Goal: Transaction & Acquisition: Purchase product/service

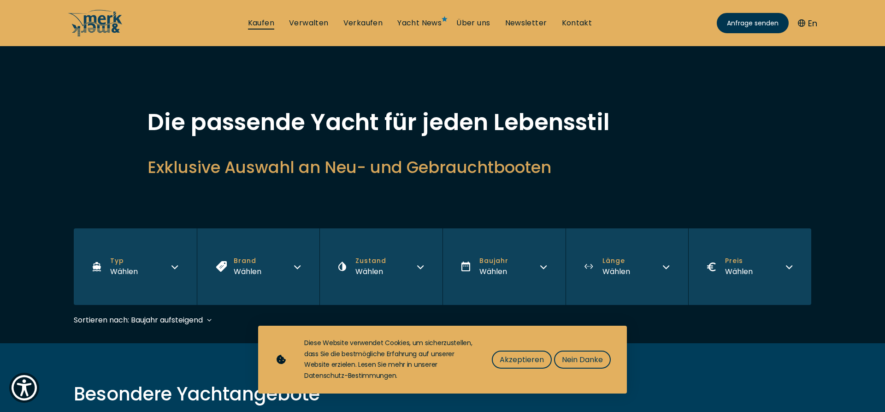
click at [261, 24] on link "Kaufen" at bounding box center [261, 23] width 26 height 10
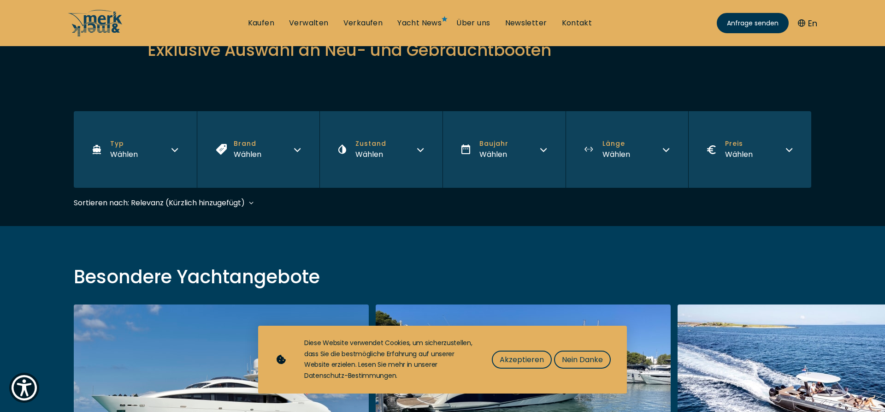
scroll to position [141, 0]
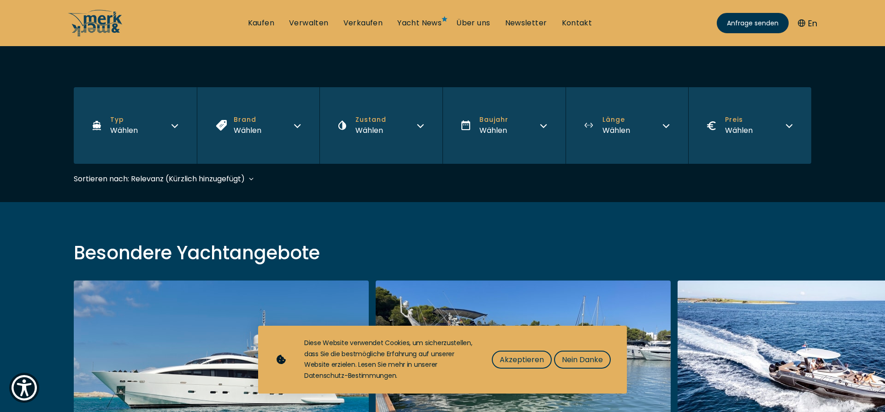
click at [177, 125] on icon "button" at bounding box center [174, 124] width 7 height 7
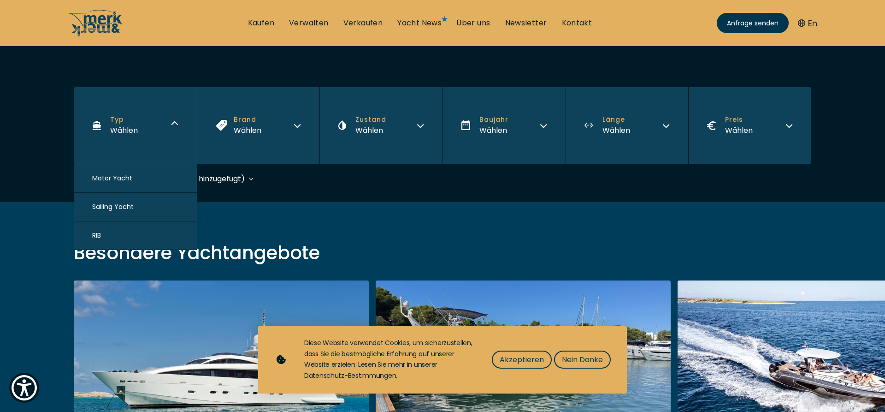
click at [134, 178] on button "Motor Yacht" at bounding box center [135, 178] width 123 height 29
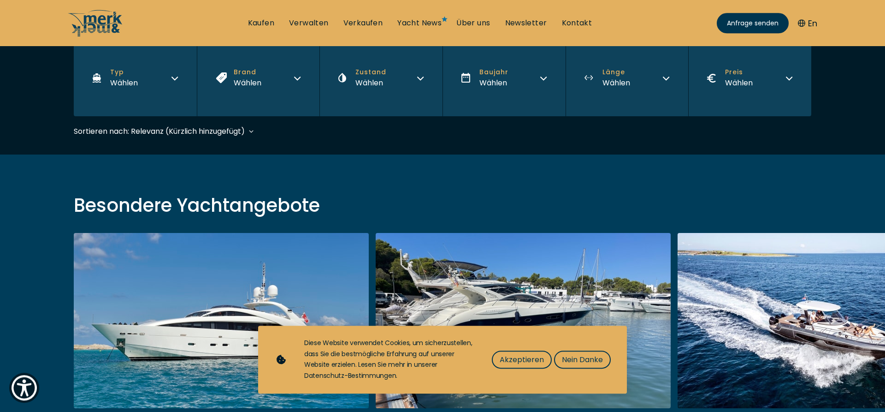
scroll to position [218, 0]
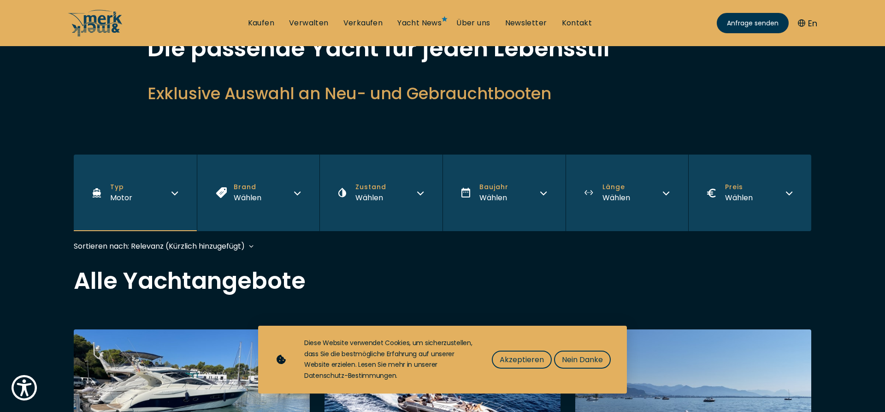
scroll to position [94, 0]
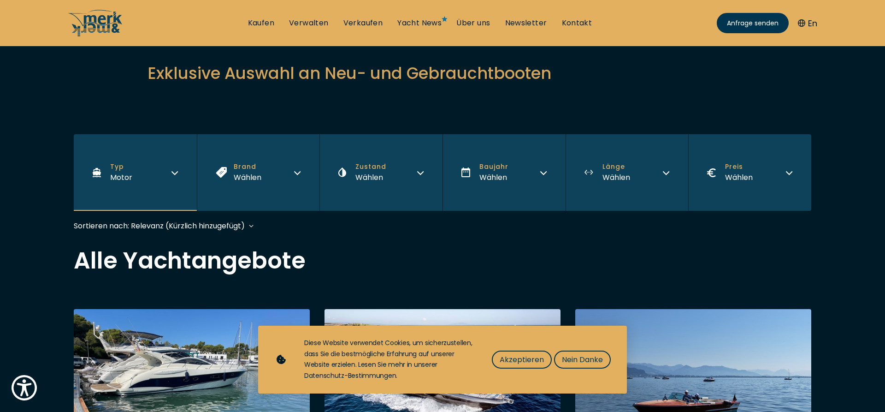
click at [632, 175] on button "Länge Wählen" at bounding box center [627, 172] width 123 height 77
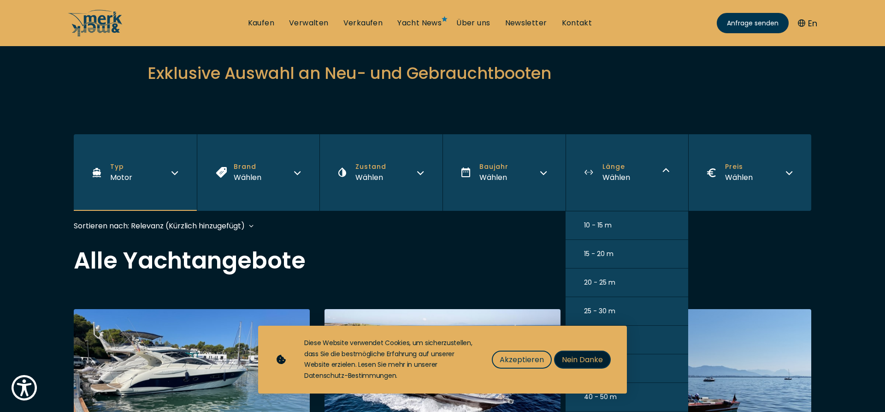
click at [578, 358] on span "Nein Danke" at bounding box center [582, 360] width 41 height 12
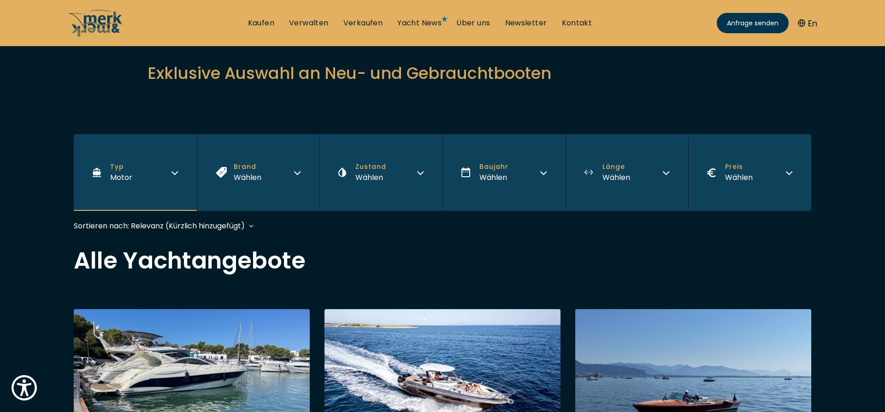
click at [622, 178] on div "Wählen" at bounding box center [617, 177] width 28 height 12
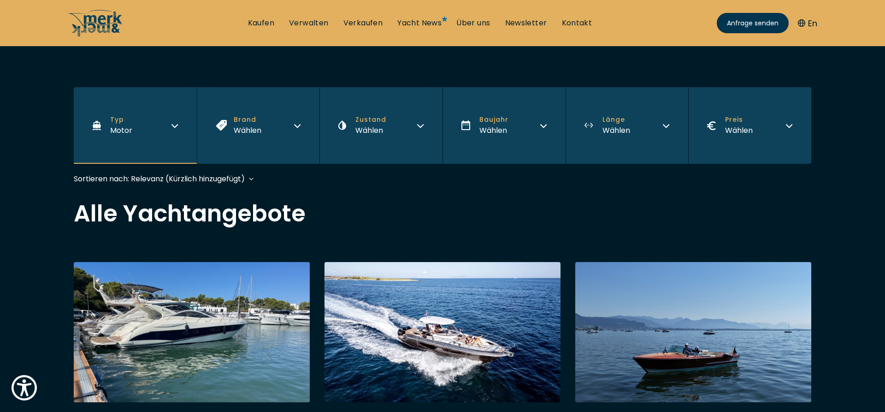
click at [613, 111] on button "Länge Wählen" at bounding box center [627, 125] width 123 height 77
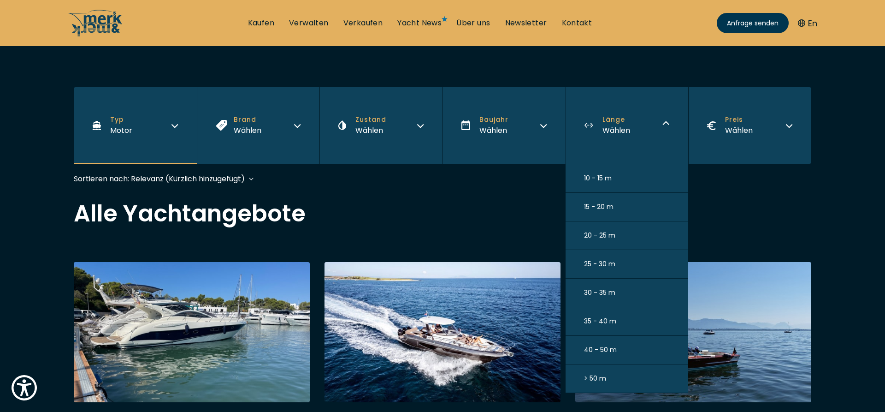
click at [602, 355] on span "40 - 50 m" at bounding box center [600, 350] width 33 height 10
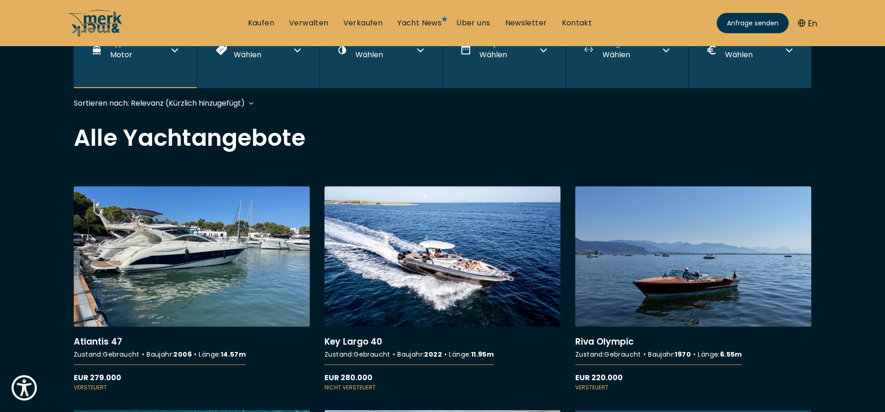
scroll to position [225, 0]
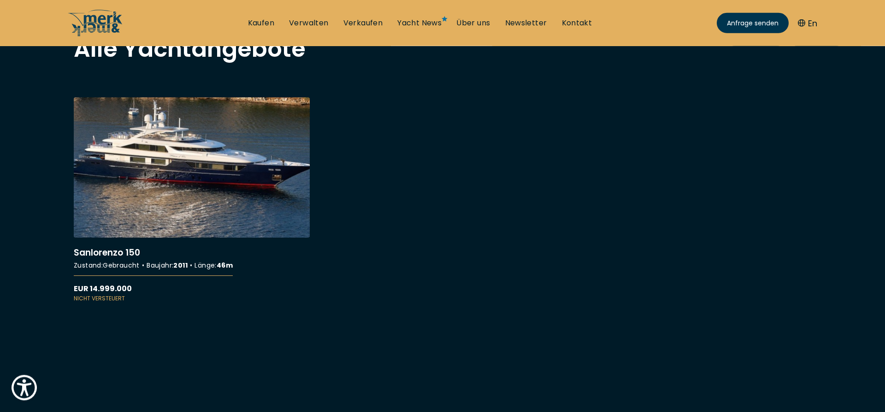
scroll to position [282, 0]
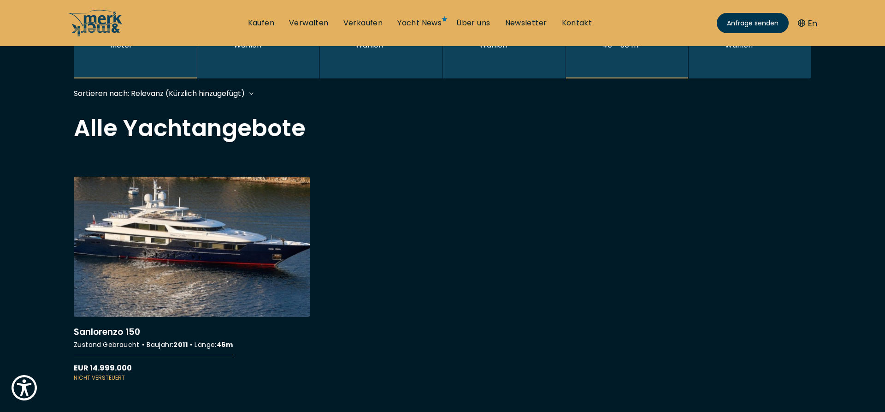
scroll to position [225, 0]
